Goal: Task Accomplishment & Management: Manage account settings

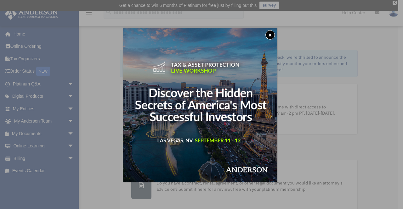
click at [395, 2] on div "x" at bounding box center [201, 104] width 403 height 209
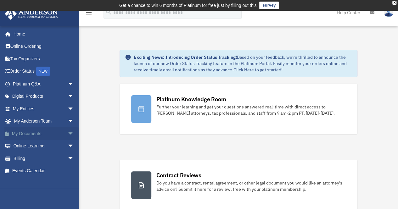
click at [69, 133] on span "arrow_drop_down" at bounding box center [74, 133] width 13 height 13
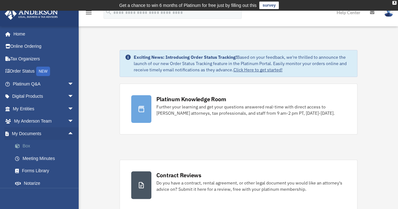
click at [26, 147] on link "Box" at bounding box center [46, 146] width 75 height 13
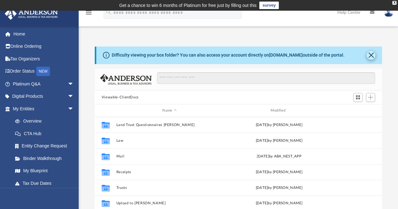
scroll to position [138, 283]
click at [373, 56] on button "Close" at bounding box center [371, 55] width 9 height 9
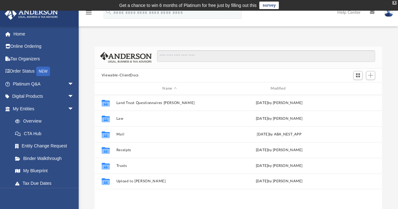
click at [395, 3] on div "X" at bounding box center [394, 3] width 4 height 4
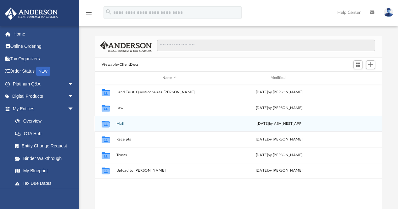
click at [123, 124] on button "Mail" at bounding box center [169, 124] width 107 height 4
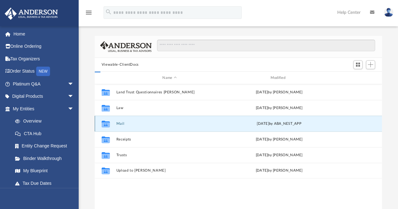
click at [123, 124] on button "Mail" at bounding box center [169, 124] width 107 height 4
click at [120, 123] on button "Mail" at bounding box center [169, 124] width 107 height 4
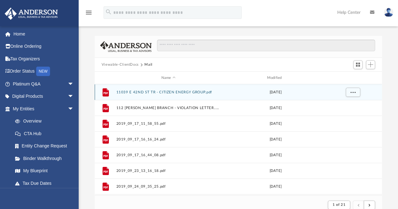
scroll to position [5, 5]
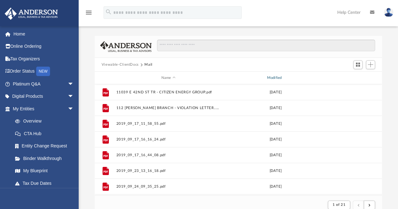
click at [275, 78] on div "Modified" at bounding box center [275, 78] width 104 height 6
click at [272, 77] on div "Modified" at bounding box center [275, 78] width 104 height 6
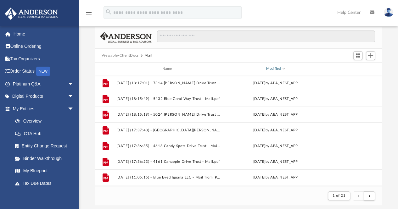
scroll to position [0, 0]
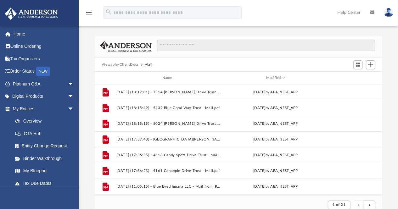
click at [108, 64] on button "Viewable-ClientDocs" at bounding box center [120, 65] width 37 height 6
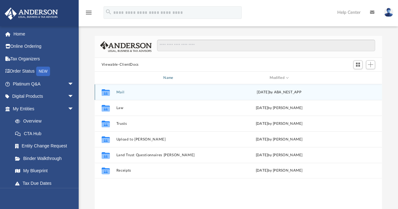
scroll to position [138, 283]
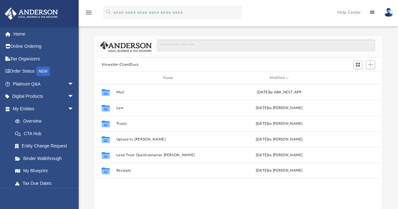
click at [387, 12] on img at bounding box center [388, 12] width 9 height 9
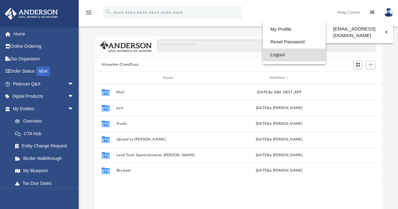
click at [279, 55] on link "Logout" at bounding box center [294, 54] width 63 height 13
